Goal: Find specific page/section: Find specific page/section

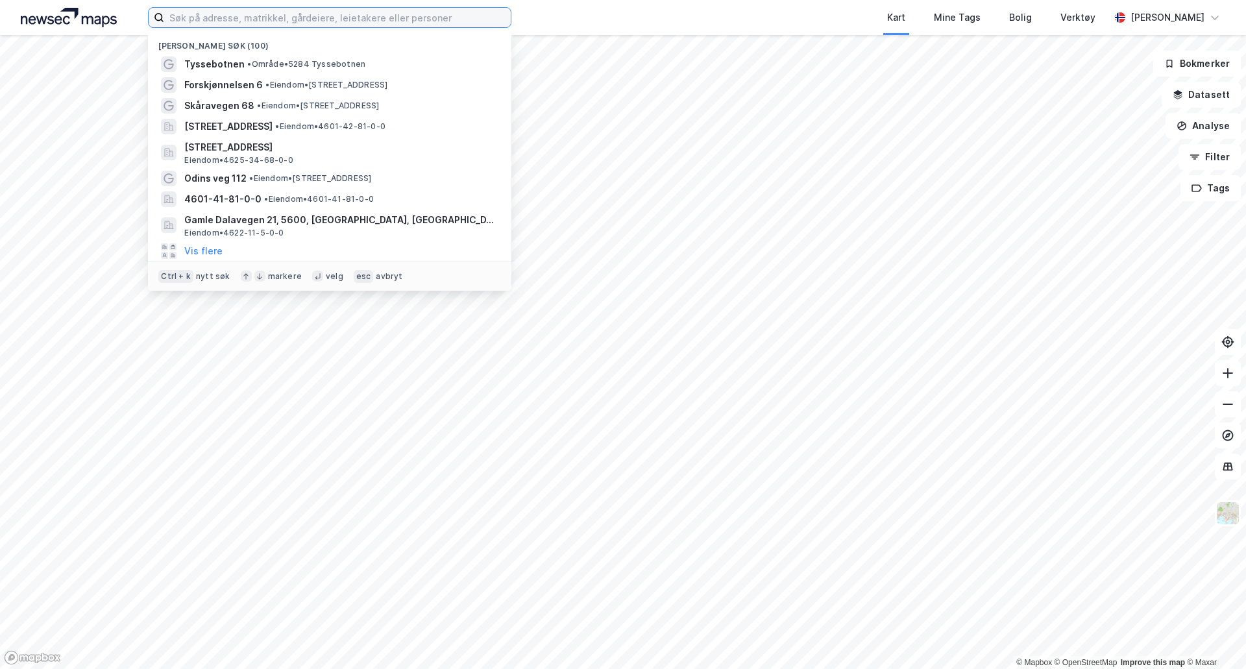
click at [453, 19] on input at bounding box center [337, 17] width 347 height 19
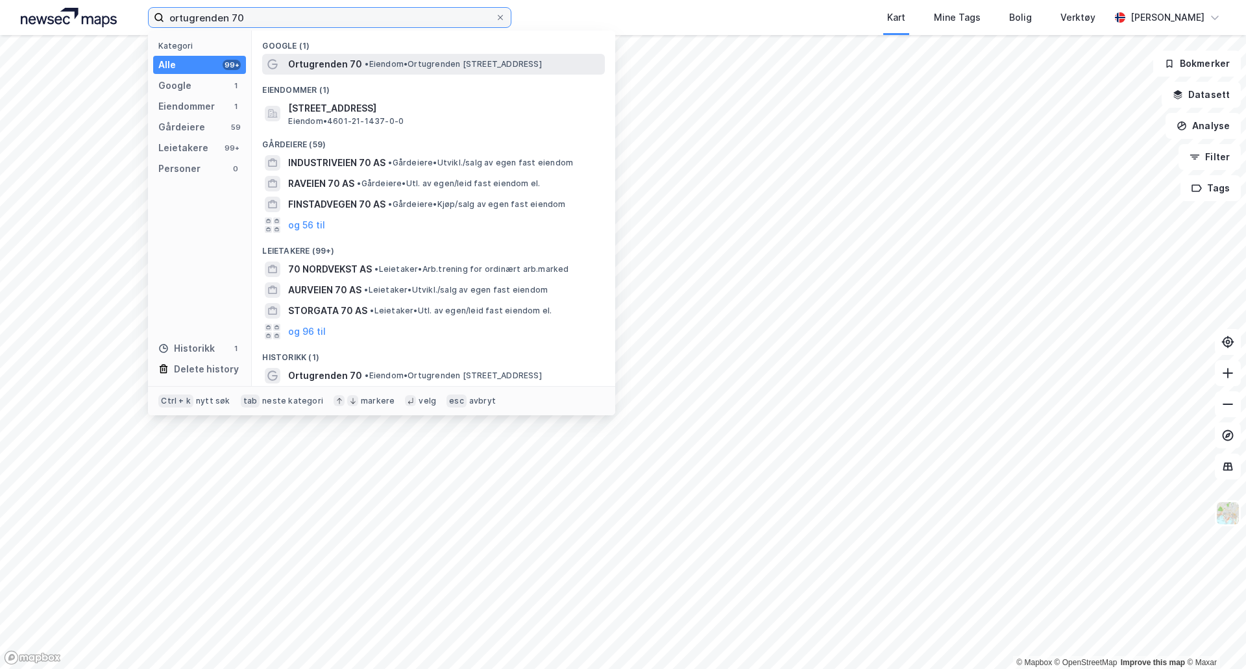
type input "ortugrenden 70"
